Goal: Task Accomplishment & Management: Use online tool/utility

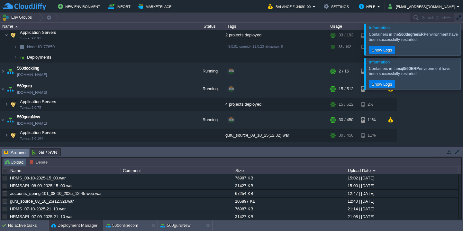
click at [17, 163] on button "Upload" at bounding box center [14, 162] width 21 height 6
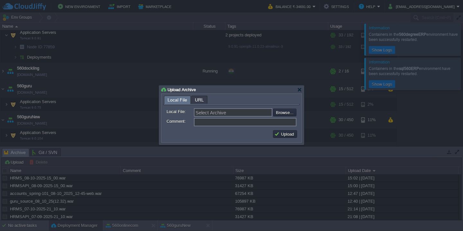
click at [269, 110] on input "Select Archive" at bounding box center [233, 112] width 78 height 8
click at [285, 111] on input "file" at bounding box center [255, 112] width 81 height 8
type input "C:\fakepath\VMS-08-10-25_06-30_Current.war"
type input "VMS-08-10-25_06-30_Current.war"
click at [284, 136] on button "Upload" at bounding box center [285, 134] width 22 height 6
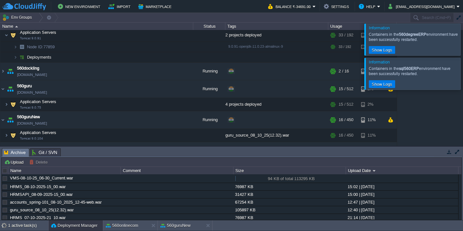
click at [463, 41] on div at bounding box center [471, 39] width 0 height 32
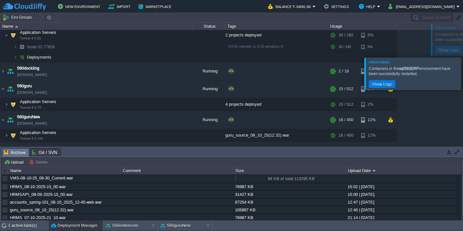
click at [463, 58] on div at bounding box center [471, 74] width 0 height 32
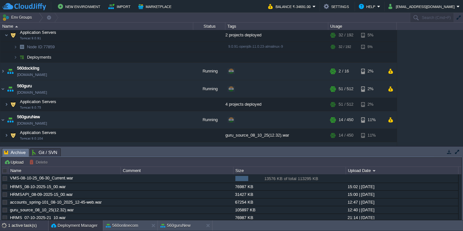
click at [17, 228] on div "1 active task(s)" at bounding box center [28, 225] width 40 height 10
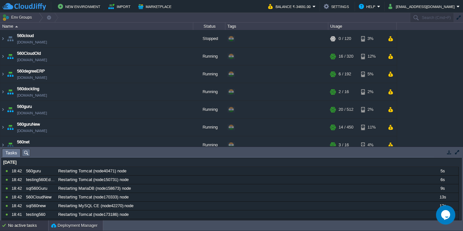
click at [72, 225] on button "Deployment Manager" at bounding box center [74, 225] width 46 height 6
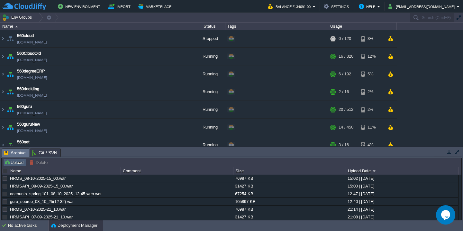
click at [19, 165] on button "Upload" at bounding box center [14, 162] width 21 height 6
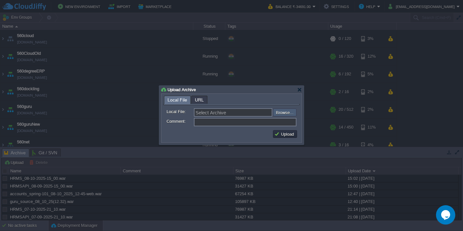
click at [291, 115] on input "file" at bounding box center [255, 112] width 81 height 8
type input "C:\fakepath\VMS-08-10-25_06-30_Current.war"
type input "VMS-08-10-25_06-30_Current.war"
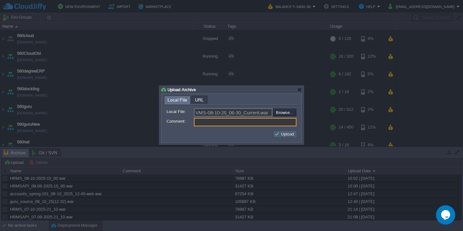
click at [286, 137] on td "Upload" at bounding box center [285, 134] width 24 height 8
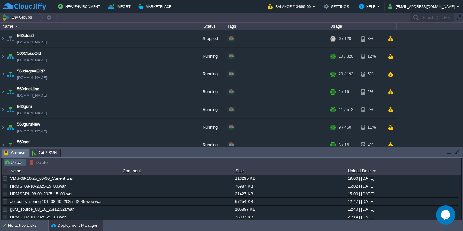
click at [9, 161] on button "Upload" at bounding box center [14, 162] width 21 height 6
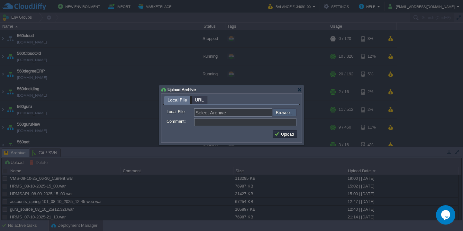
click at [280, 115] on input "file" at bounding box center [255, 112] width 81 height 8
type input "C:\fakepath\guru_source_08_10_25(07.05).war"
type input "guru_source_08_10_25(07.05).war"
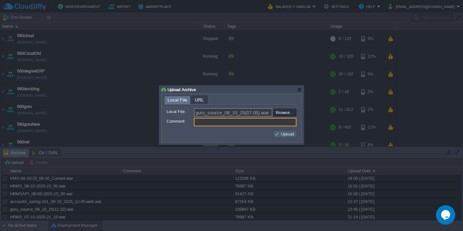
click at [285, 134] on button "Upload" at bounding box center [285, 134] width 22 height 6
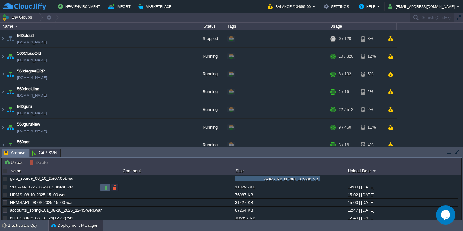
click at [102, 188] on button "button" at bounding box center [105, 187] width 6 height 6
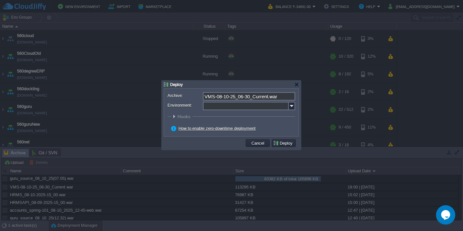
click at [233, 107] on input "Environment:" at bounding box center [246, 106] width 86 height 8
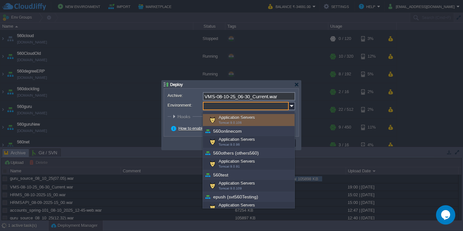
scroll to position [126, 0]
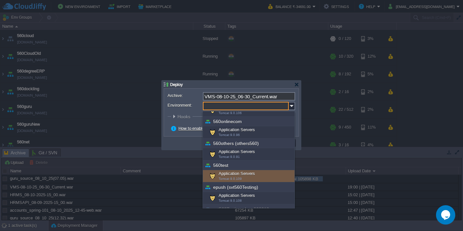
click at [233, 174] on div "Application Servers Tomcat 9.0.109" at bounding box center [249, 176] width 92 height 12
type input "Application Servers (560test)"
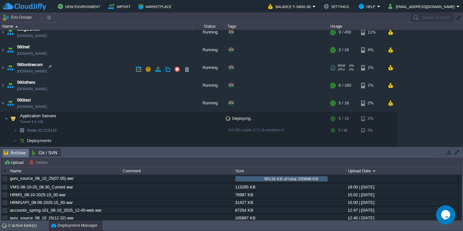
scroll to position [41, 0]
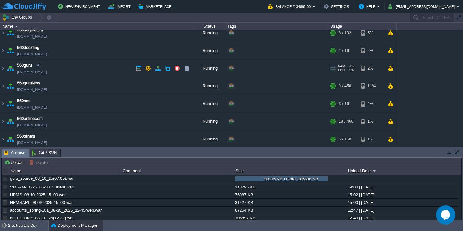
click at [96, 69] on td "560guru 560guru.cloudjiffy.net" at bounding box center [96, 69] width 193 height 18
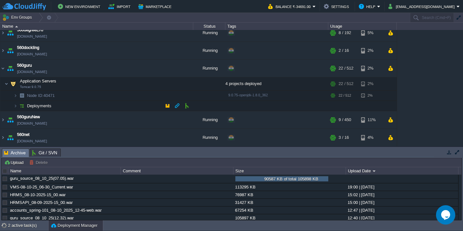
click at [89, 108] on td "Deployments" at bounding box center [96, 106] width 193 height 10
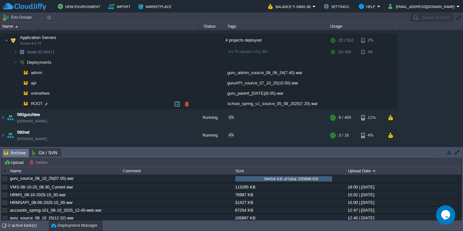
scroll to position [88, 0]
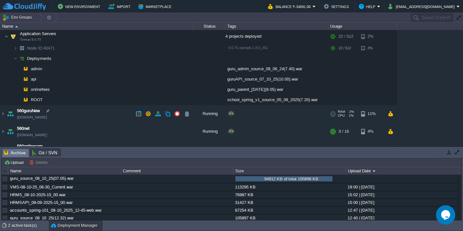
click at [96, 113] on td "560guruNew testing560edubee.cloudjiffy.net" at bounding box center [96, 114] width 193 height 18
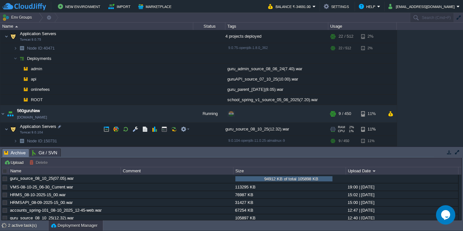
scroll to position [109, 0]
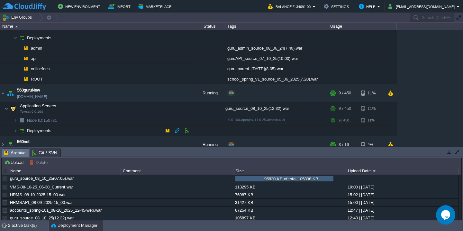
click at [78, 130] on td "Deployments" at bounding box center [96, 130] width 193 height 10
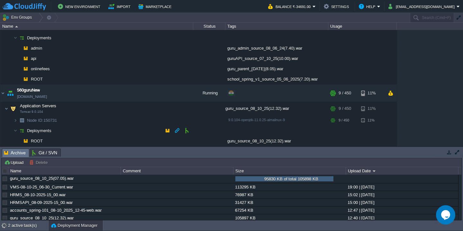
scroll to position [120, 0]
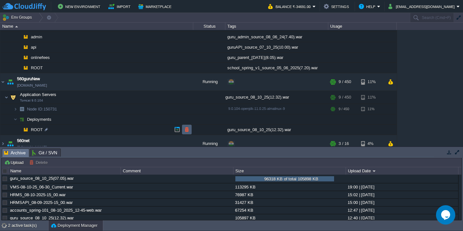
click at [184, 128] on button "button" at bounding box center [187, 129] width 6 height 6
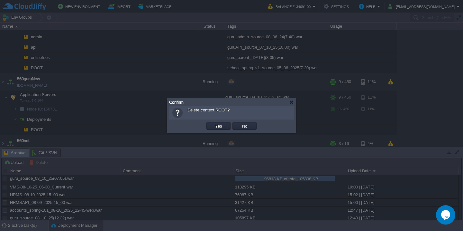
click at [213, 123] on button "Yes" at bounding box center [218, 126] width 11 height 6
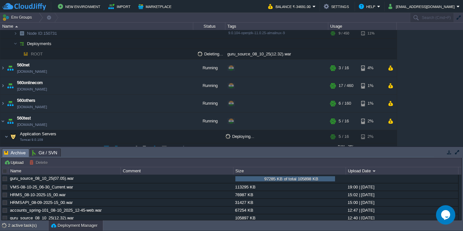
scroll to position [228, 0]
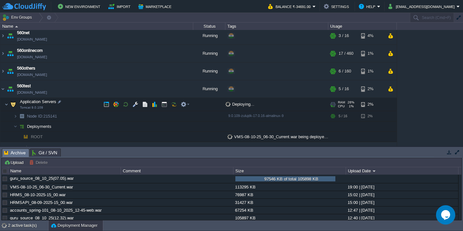
click at [90, 106] on td "Application Servers Tomcat 9.0.109" at bounding box center [96, 104] width 193 height 13
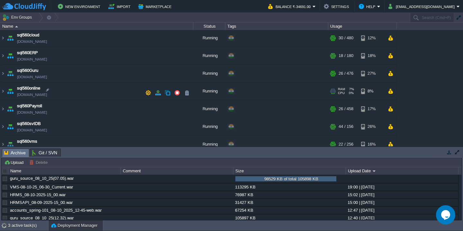
scroll to position [182, 0]
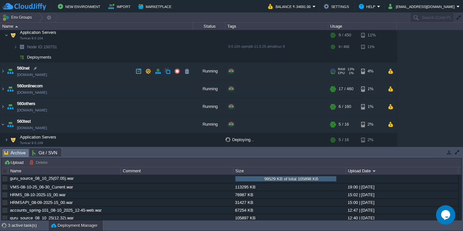
click at [92, 78] on td "560net 560net.cloudjiffy.net" at bounding box center [96, 71] width 193 height 18
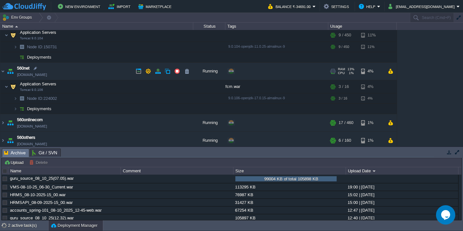
click at [92, 78] on td "560net 560net.cloudjiffy.net" at bounding box center [96, 71] width 193 height 18
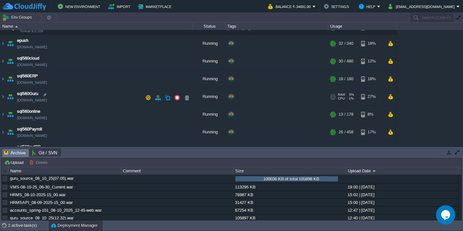
scroll to position [295, 0]
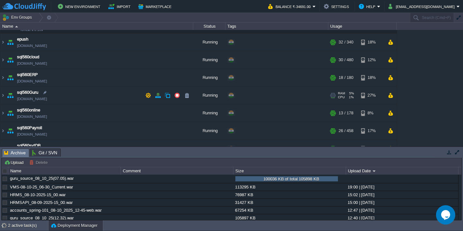
click at [90, 100] on td "sql560Guru sql560guru.cloudjiffy.net" at bounding box center [96, 96] width 193 height 18
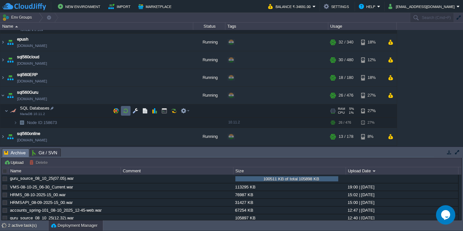
click at [124, 114] on td at bounding box center [126, 111] width 10 height 10
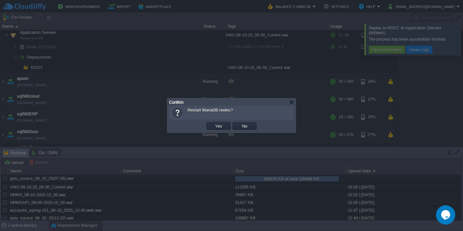
click at [213, 123] on button "Yes" at bounding box center [218, 126] width 11 height 6
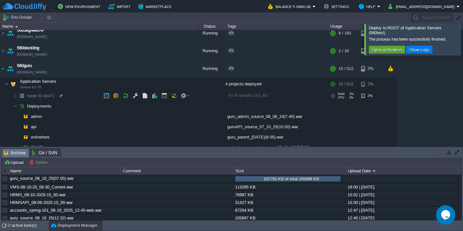
scroll to position [20, 0]
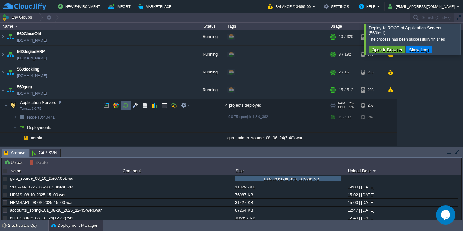
click at [128, 103] on button "button" at bounding box center [126, 105] width 6 height 6
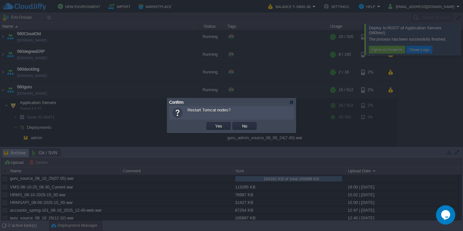
scroll to position [291, 0]
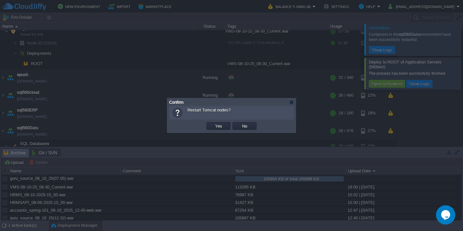
click at [213, 123] on button "Yes" at bounding box center [218, 126] width 11 height 6
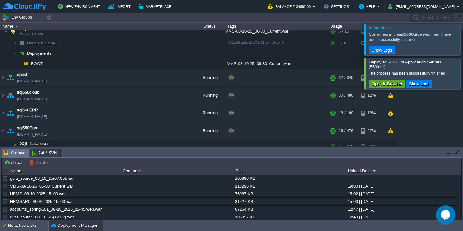
scroll to position [90, 0]
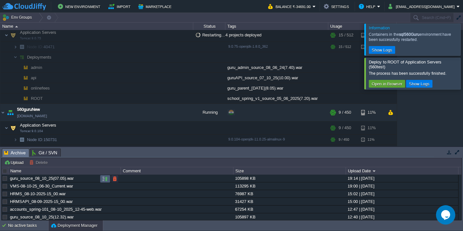
click at [103, 179] on button "button" at bounding box center [105, 179] width 6 height 6
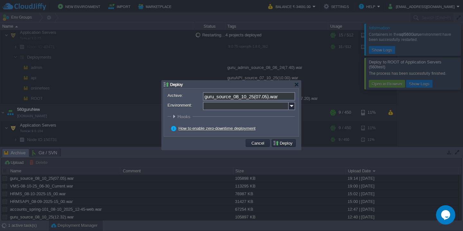
click at [222, 109] on input "Environment:" at bounding box center [246, 106] width 86 height 8
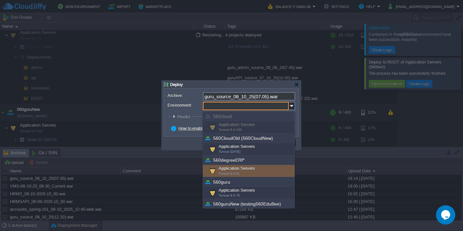
scroll to position [41, 0]
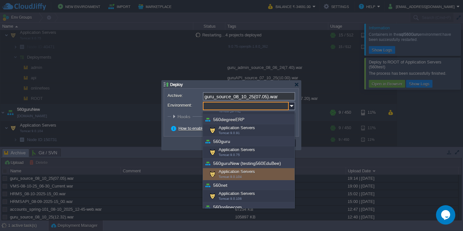
click at [250, 171] on div "Application Servers Tomcat 9.0.104" at bounding box center [249, 174] width 92 height 12
type input "Application Servers (560guruNew (testing560EduBee))"
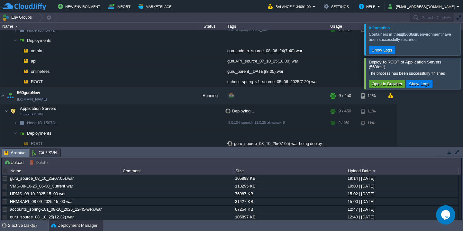
scroll to position [90, 0]
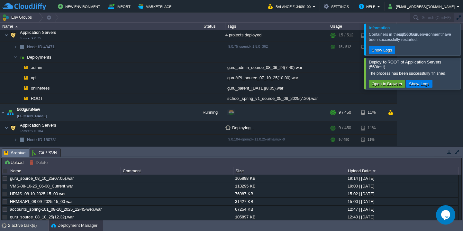
click at [463, 36] on div at bounding box center [471, 39] width 0 height 32
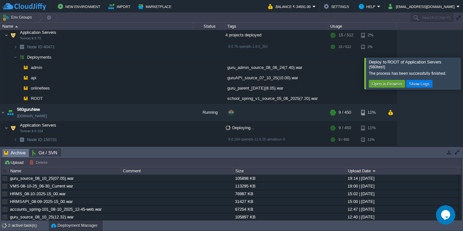
click at [463, 58] on div at bounding box center [471, 73] width 0 height 31
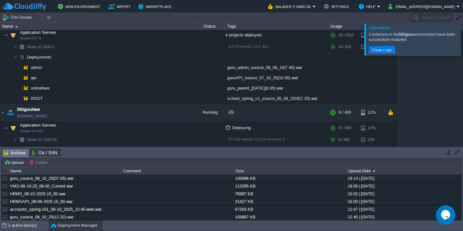
click at [463, 36] on div at bounding box center [471, 39] width 0 height 32
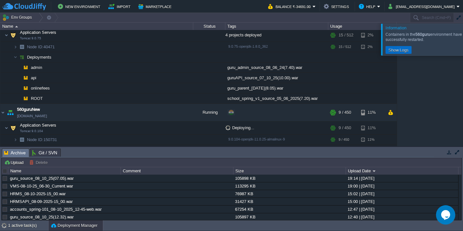
click at [452, 36] on div "560cloud 560cloud.cloudjiffy.net Stopped + Add to Env Group RAM 0% CPU 0% 0 / 1…" at bounding box center [231, 88] width 463 height 116
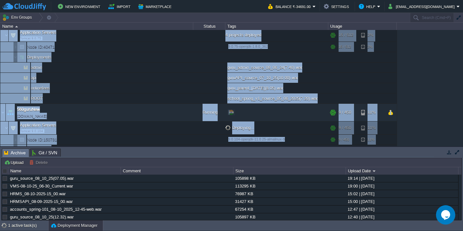
click at [431, 46] on div "560cloud 560cloud.cloudjiffy.net Stopped + Add to Env Group RAM 0% CPU 0% 0 / 1…" at bounding box center [231, 88] width 463 height 116
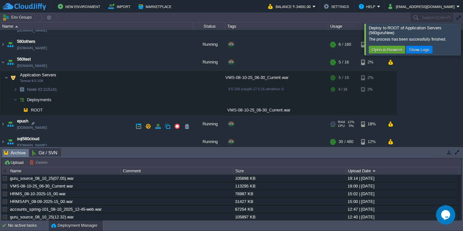
scroll to position [271, 0]
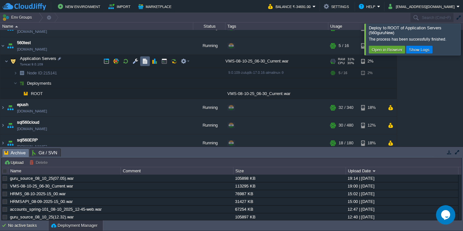
click at [144, 63] on button "button" at bounding box center [145, 61] width 6 height 6
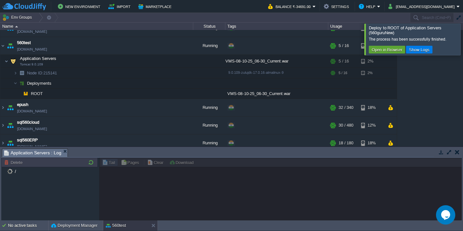
click at [463, 37] on div at bounding box center [471, 38] width 0 height 31
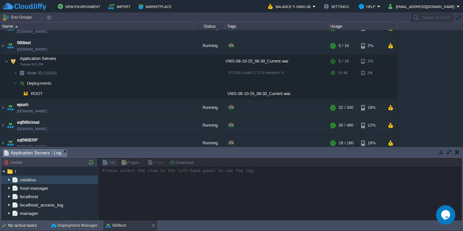
click at [10, 180] on img at bounding box center [8, 179] width 5 height 8
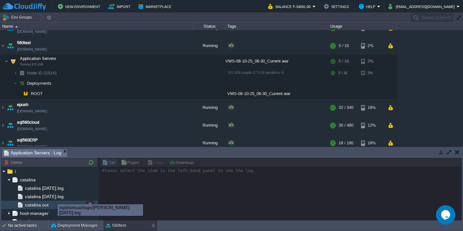
click at [50, 201] on div "catalina.out" at bounding box center [49, 204] width 96 height 8
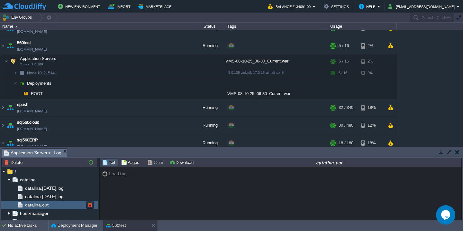
scroll to position [8086, 0]
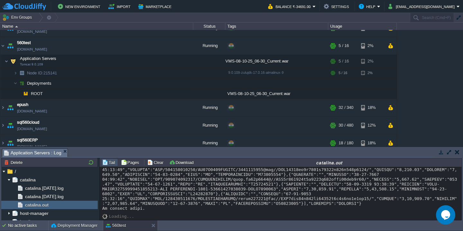
click at [450, 152] on button "button" at bounding box center [449, 152] width 6 height 6
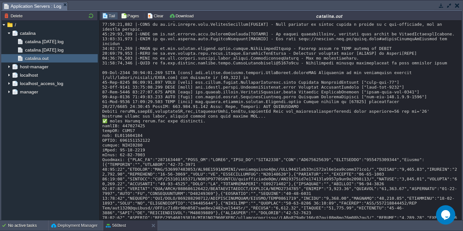
scroll to position [5510, 0]
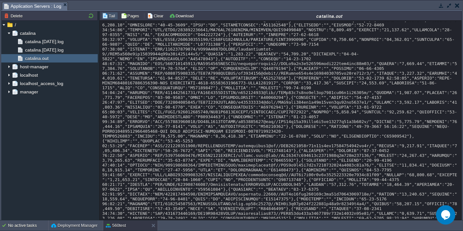
scroll to position [7940, 0]
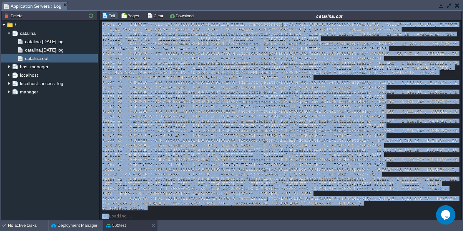
copy div "Response: {"CORP_ID":"587968171","USER_ID":"USER1","AGGR_ID":"OTOW0056","URN":"…"
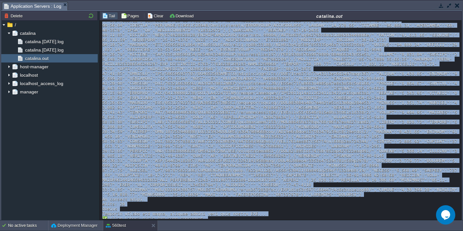
scroll to position [7998, 0]
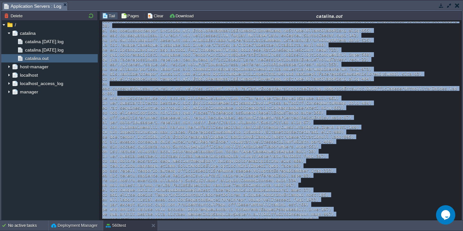
scroll to position [8742, 0]
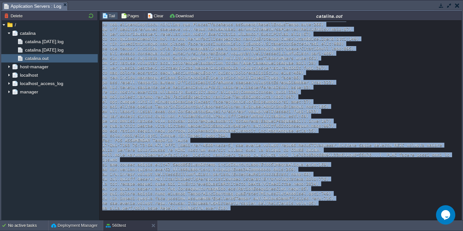
copy div "before External config not found, loading config file from inside JAR... ✅ afte…"
drag, startPoint x: 103, startPoint y: 73, endPoint x: 124, endPoint y: 233, distance: 160.9
click at [124, 230] on html "New Environment Import Marketplace Bonus ₹0.00 Upgrade Account Balance ₹-34691.…" at bounding box center [231, 115] width 463 height 231
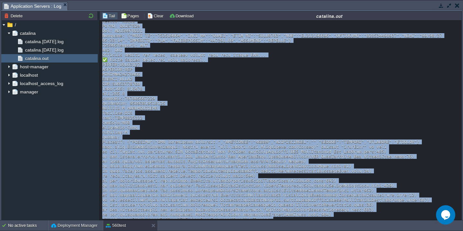
scroll to position [8209, 0]
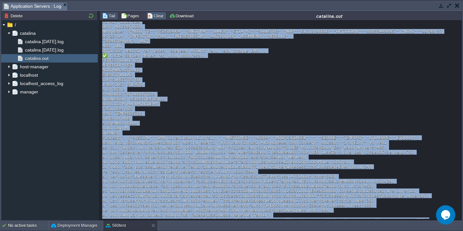
click at [148, 14] on button "Clear" at bounding box center [156, 16] width 18 height 6
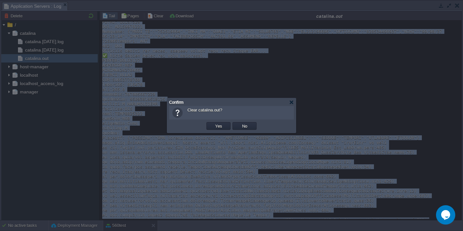
click at [213, 123] on button "Yes" at bounding box center [218, 126] width 11 height 6
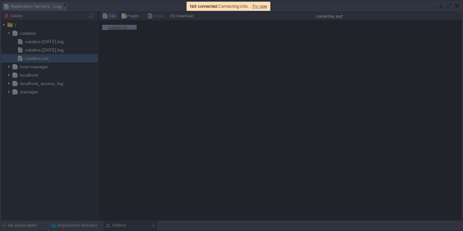
scroll to position [0, 0]
